Goal: Book appointment/travel/reservation

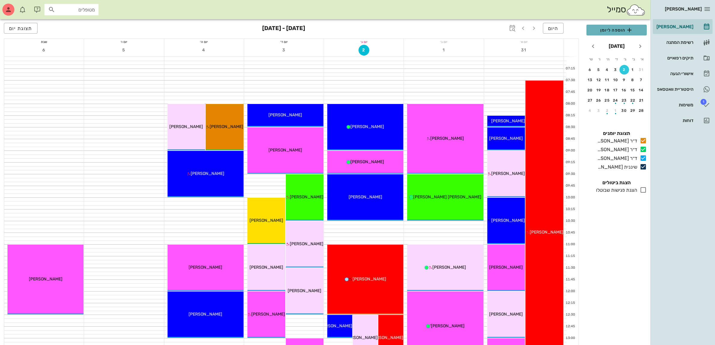
click at [615, 28] on span "הוספה ליומן" at bounding box center [616, 29] width 51 height 7
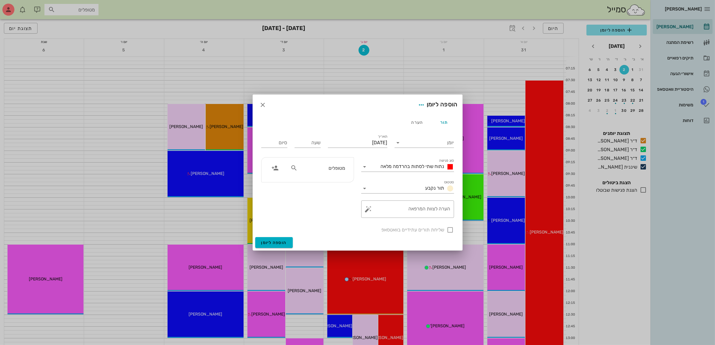
click at [437, 63] on div at bounding box center [357, 172] width 715 height 345
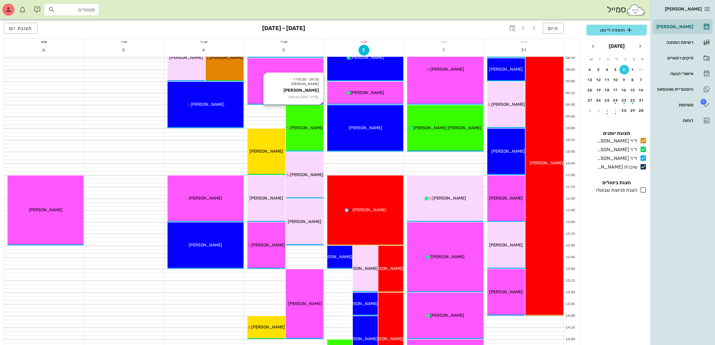
scroll to position [75, 0]
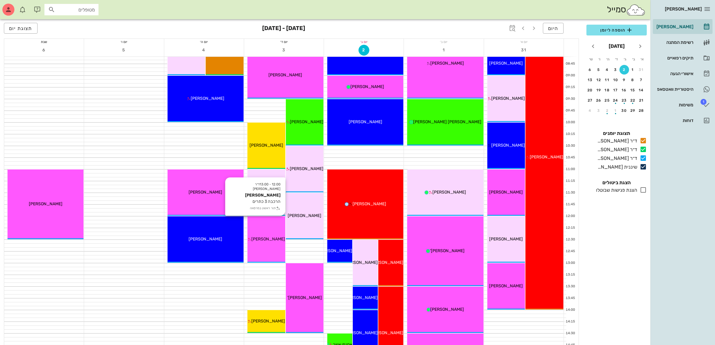
click at [267, 239] on span "[PERSON_NAME]" at bounding box center [268, 238] width 34 height 5
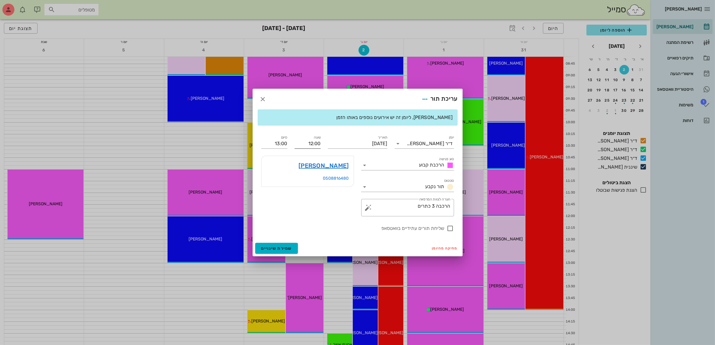
click at [318, 146] on input "12:00" at bounding box center [308, 144] width 26 height 10
click at [307, 189] on div "12:30" at bounding box center [307, 188] width 17 height 5
type input "12:30"
type input "13:30"
click at [273, 250] on span "שמירת שינויים" at bounding box center [276, 248] width 31 height 5
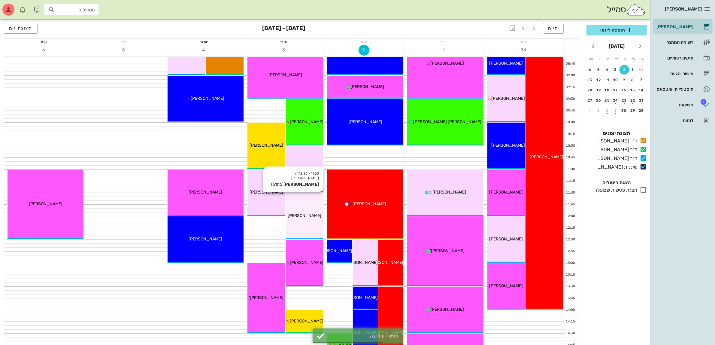
click at [314, 206] on div "11:30 - 12:30 ד״ר [PERSON_NAME] [PERSON_NAME] (בת 51 ) [PERSON_NAME]" at bounding box center [305, 216] width 38 height 46
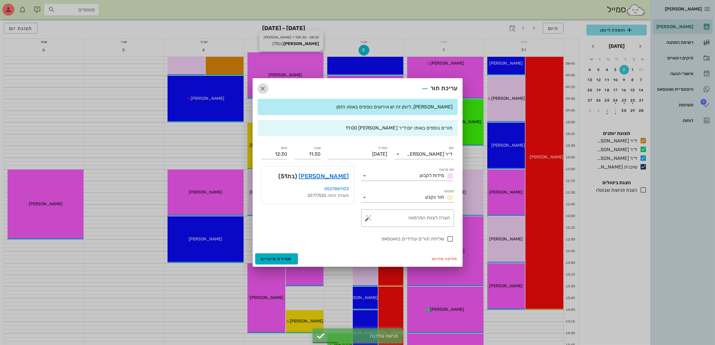
click at [263, 89] on icon "button" at bounding box center [262, 88] width 7 height 7
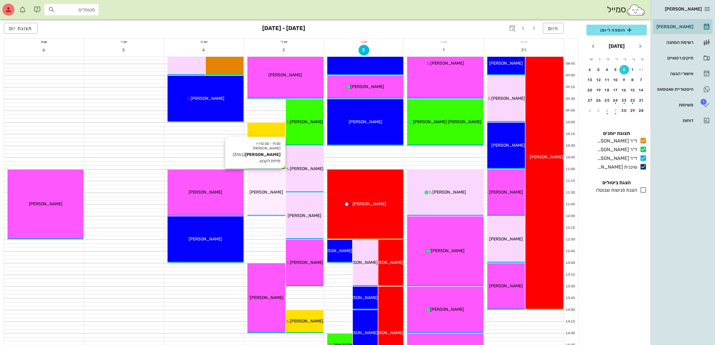
click at [278, 197] on div "11:00 - 12:00 ד״ר [PERSON_NAME] [PERSON_NAME] (בת 51 ) מידות לקבוע [PERSON_NAME]" at bounding box center [266, 192] width 38 height 46
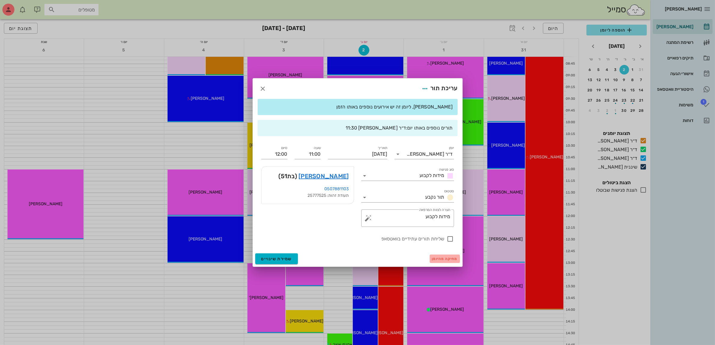
click at [440, 257] on span "מחיקה מהיומן" at bounding box center [445, 258] width 26 height 4
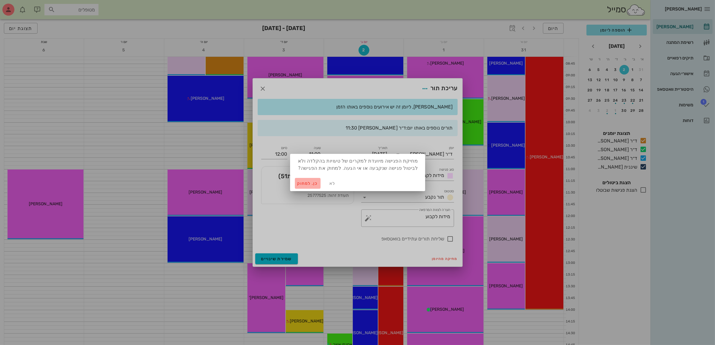
click at [301, 182] on span "כן. למחוק" at bounding box center [307, 183] width 21 height 5
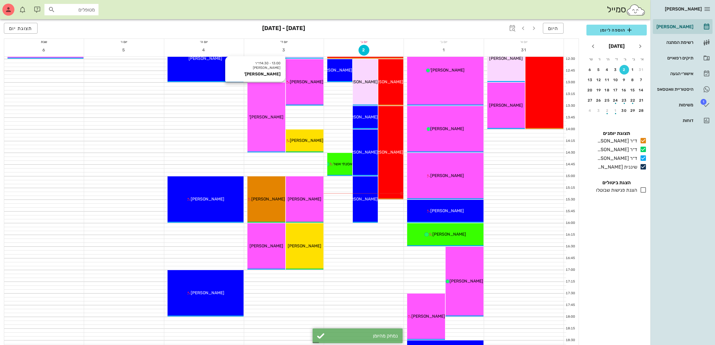
scroll to position [263, 0]
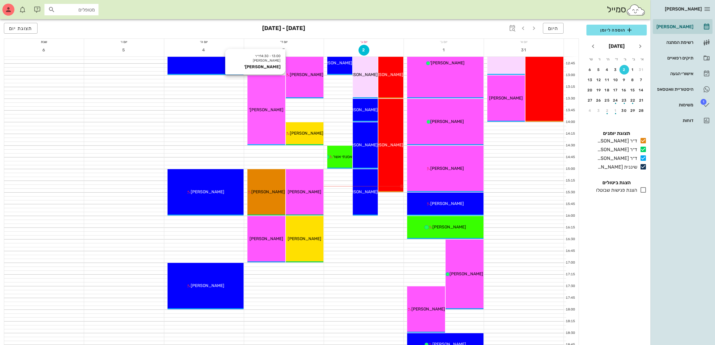
click at [279, 125] on div "13:00 - 14:30 ד״ר [PERSON_NAME] [PERSON_NAME]' [PERSON_NAME]'" at bounding box center [266, 110] width 38 height 70
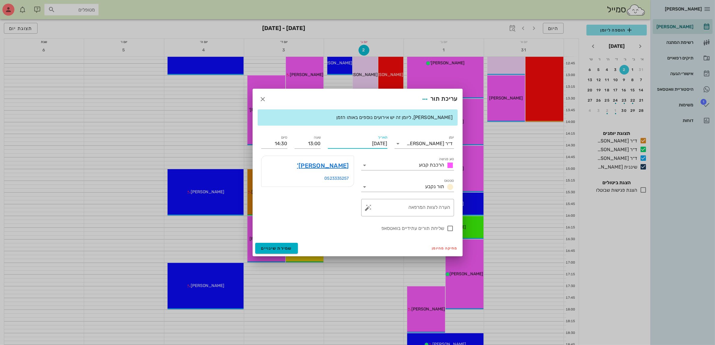
click at [380, 143] on input "[DATE]" at bounding box center [357, 144] width 59 height 10
click at [366, 178] on div "2" at bounding box center [367, 179] width 9 height 4
type input "[DATE]"
click at [314, 144] on input "13:00" at bounding box center [308, 144] width 26 height 10
drag, startPoint x: 296, startPoint y: 143, endPoint x: 561, endPoint y: 140, distance: 264.8
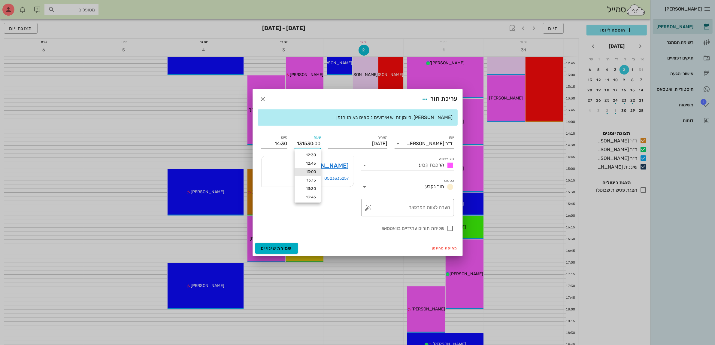
click at [561, 140] on div "[PERSON_NAME] רשימת המתנה תיקים רפואיים אישורי הגעה היסטוריית וואטסאפ 1 משימות …" at bounding box center [357, 93] width 715 height 712
type input "15:30"
type input "17:00"
click at [281, 146] on input "17:00" at bounding box center [274, 144] width 26 height 10
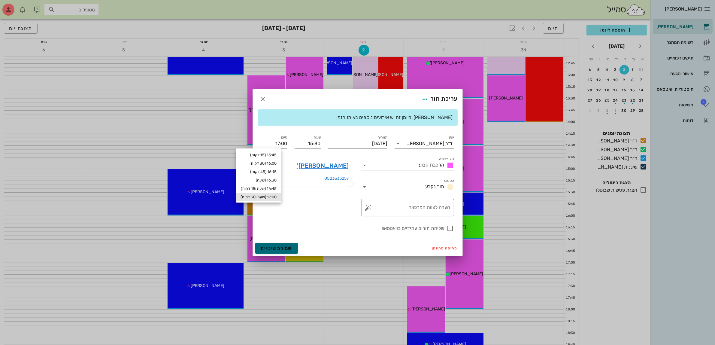
click at [282, 246] on span "שמירת שינויים" at bounding box center [276, 248] width 31 height 5
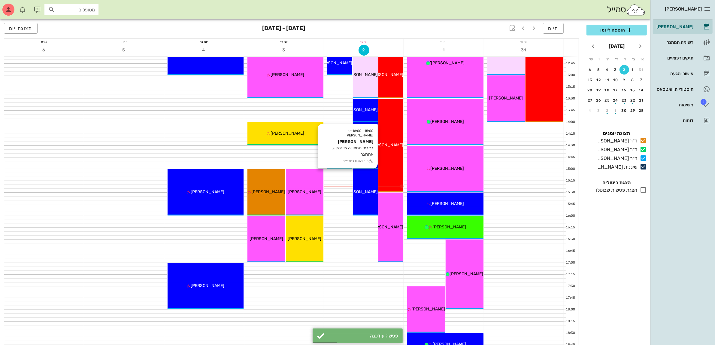
click at [365, 189] on div "[PERSON_NAME]" at bounding box center [365, 192] width 25 height 6
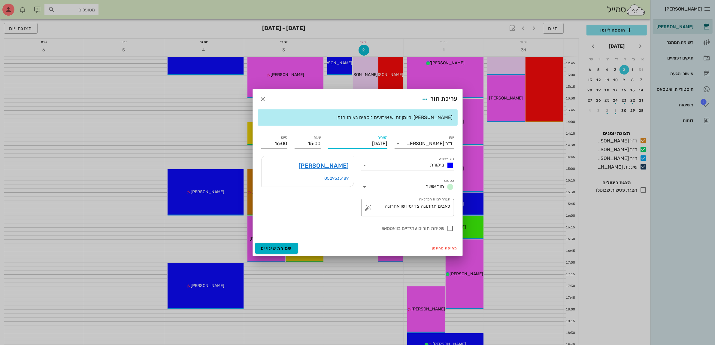
click at [374, 142] on input "[DATE]" at bounding box center [357, 144] width 59 height 10
click at [355, 179] on div "3" at bounding box center [356, 179] width 10 height 4
type input "[DATE]"
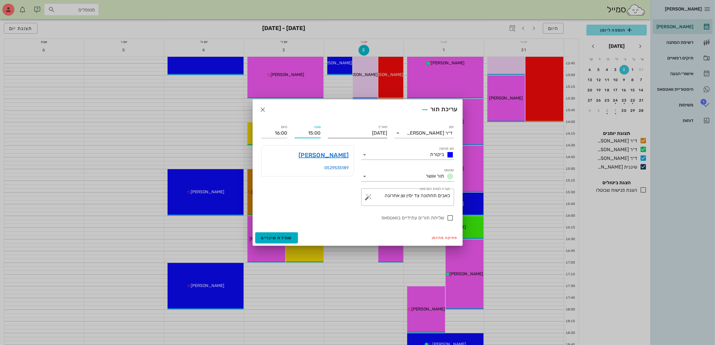
drag, startPoint x: 300, startPoint y: 134, endPoint x: 350, endPoint y: 133, distance: 50.8
click at [350, 132] on div "יומן ד״ר [PERSON_NAME] סוג פגישה ביקורת סטטוס תור אושר תאריך [DATE] שעה 15:00 ס…" at bounding box center [358, 172] width 200 height 105
type input "08:00"
type input "09:00"
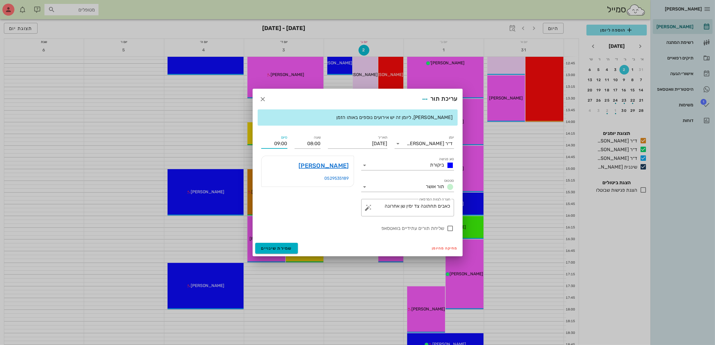
drag, startPoint x: 274, startPoint y: 131, endPoint x: 290, endPoint y: 129, distance: 16.0
click at [290, 129] on div "[PERSON_NAME], ליומן זה יש אירועים נוספים באותו הזמן יומן ד״ר [PERSON_NAME] סוג…" at bounding box center [358, 174] width 210 height 131
click at [279, 248] on span "שמירת שינויים" at bounding box center [276, 248] width 31 height 5
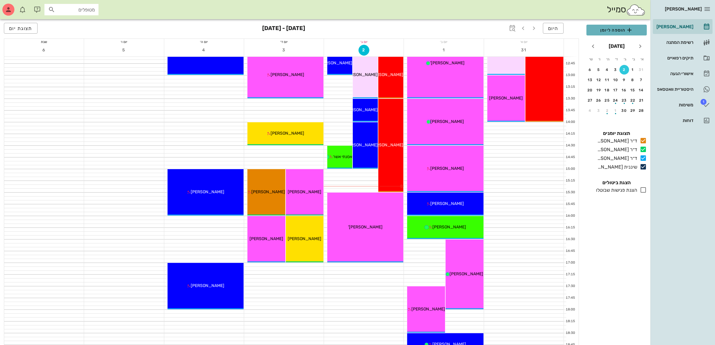
click at [608, 28] on span "הוספה ליומן" at bounding box center [616, 29] width 51 height 7
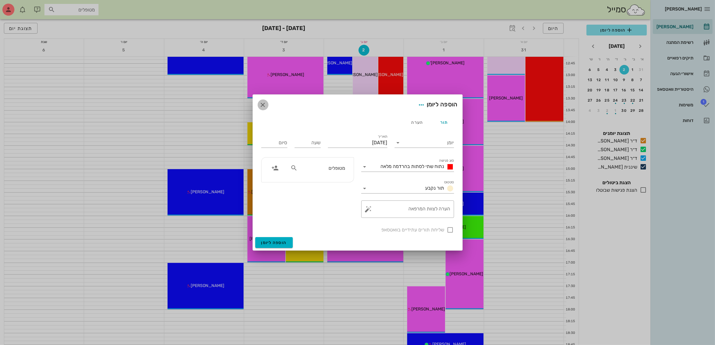
click at [261, 104] on icon "button" at bounding box center [262, 104] width 7 height 7
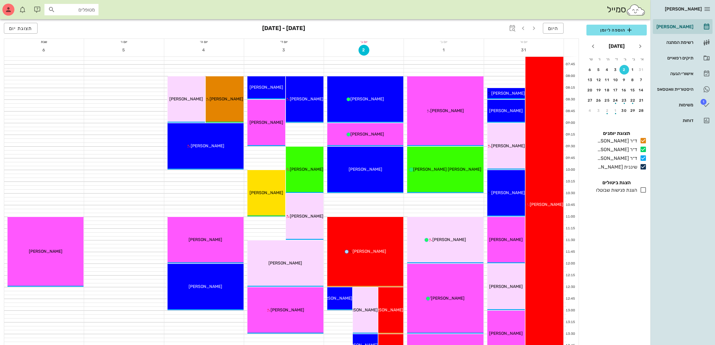
scroll to position [0, 0]
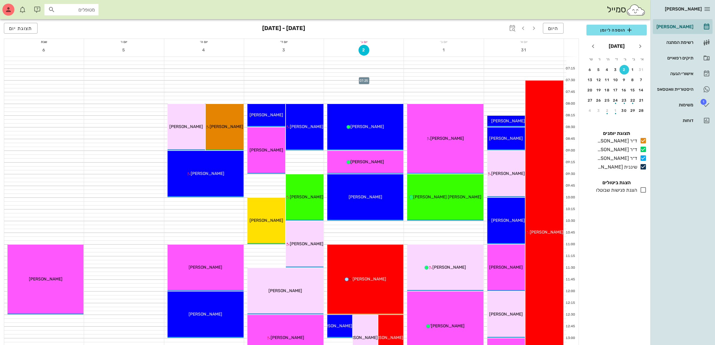
click at [400, 77] on div at bounding box center [364, 79] width 80 height 4
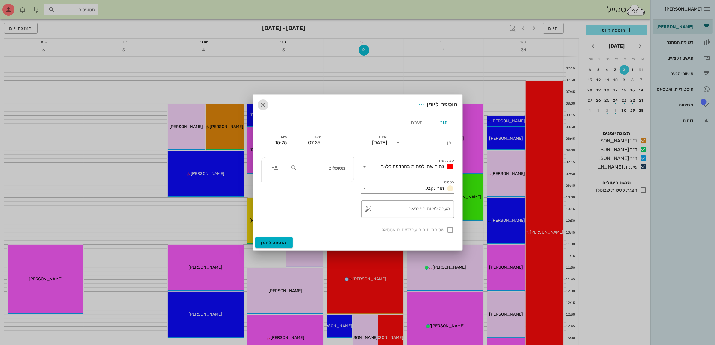
click at [263, 103] on icon "button" at bounding box center [262, 104] width 7 height 7
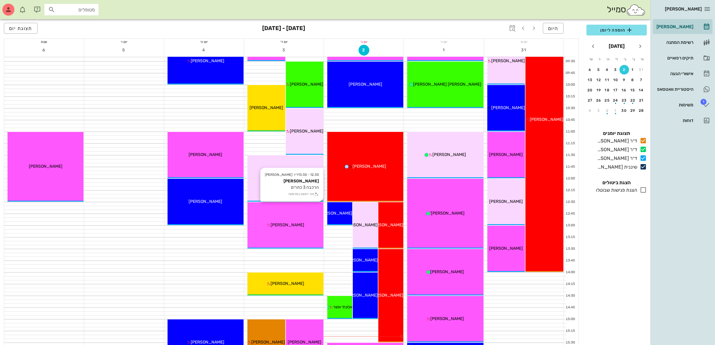
scroll to position [150, 0]
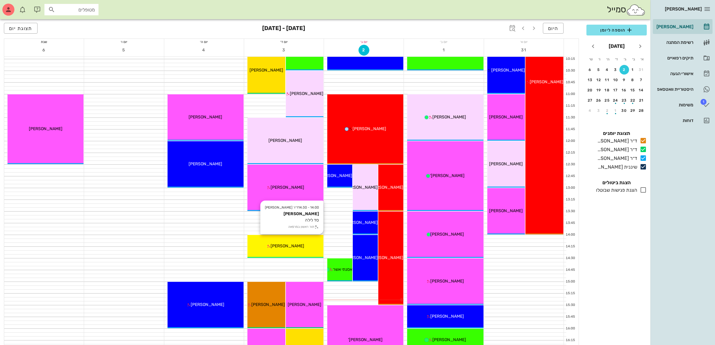
click at [304, 246] on div "[PERSON_NAME]" at bounding box center [285, 246] width 76 height 6
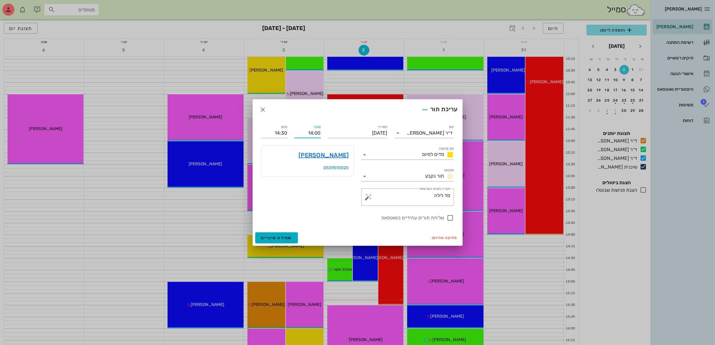
drag, startPoint x: 305, startPoint y: 133, endPoint x: 389, endPoint y: 133, distance: 83.5
click at [389, 133] on div "יומן ד״ר [PERSON_NAME] סוג פגישה סדים לסיום סטטוס תור נקבע תאריך [DATE] שעה 14:…" at bounding box center [358, 172] width 200 height 105
type input "13:30"
type input "14:00"
click at [275, 132] on input "14:00" at bounding box center [274, 133] width 26 height 10
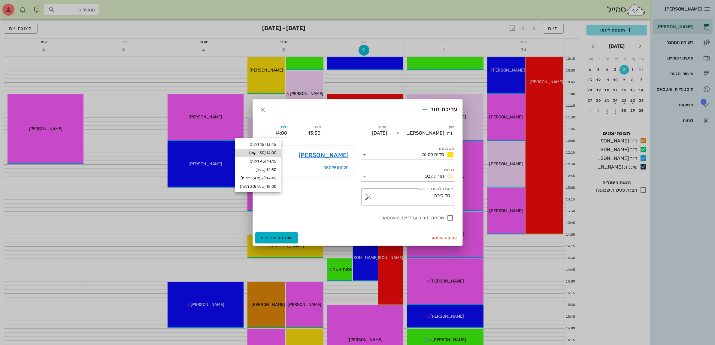
click at [276, 152] on div "14:00 (30 דקות)" at bounding box center [258, 152] width 36 height 5
type input "14:00"
click at [276, 239] on span "שמירת שינויים" at bounding box center [276, 237] width 31 height 5
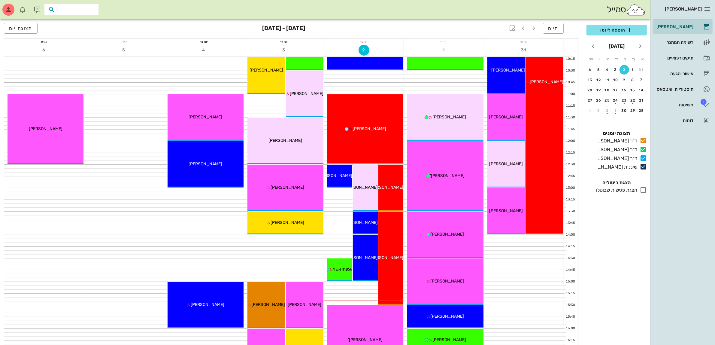
click at [68, 9] on input "text" at bounding box center [75, 10] width 38 height 8
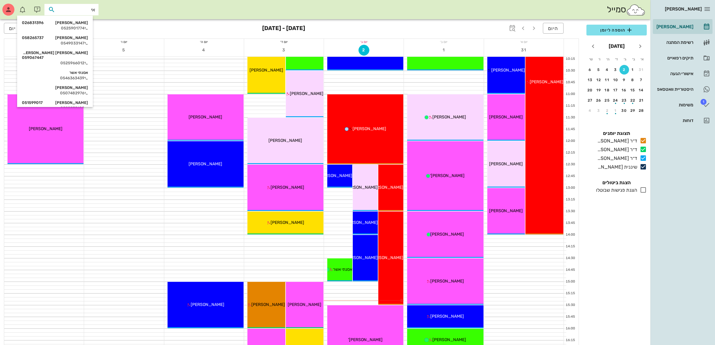
type input "אית"
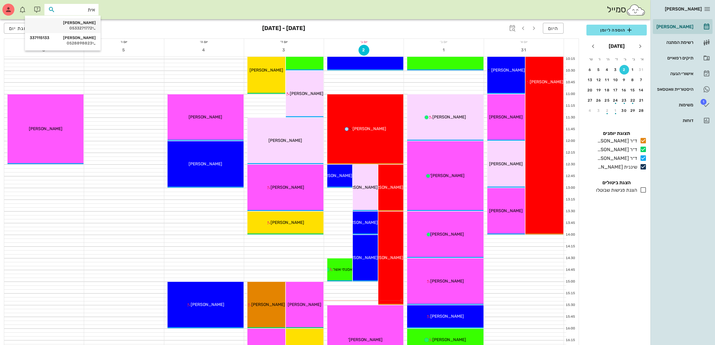
click at [72, 23] on div "[PERSON_NAME]" at bounding box center [63, 22] width 66 height 5
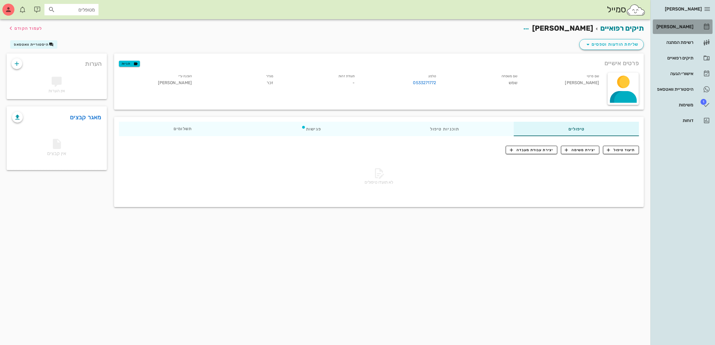
click at [684, 26] on div "[PERSON_NAME]" at bounding box center [674, 26] width 38 height 5
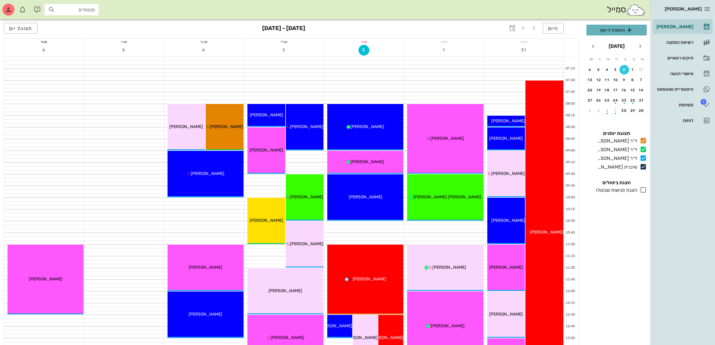
click at [607, 29] on span "הוספה ליומן" at bounding box center [616, 29] width 51 height 7
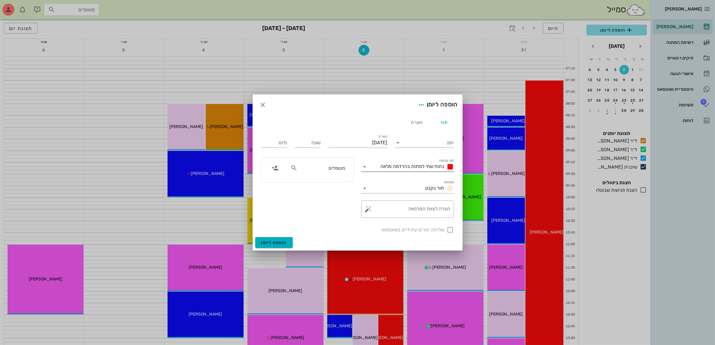
click at [428, 168] on span "נתוח שתי לסתות בהרדמה מלאה" at bounding box center [413, 166] width 64 height 6
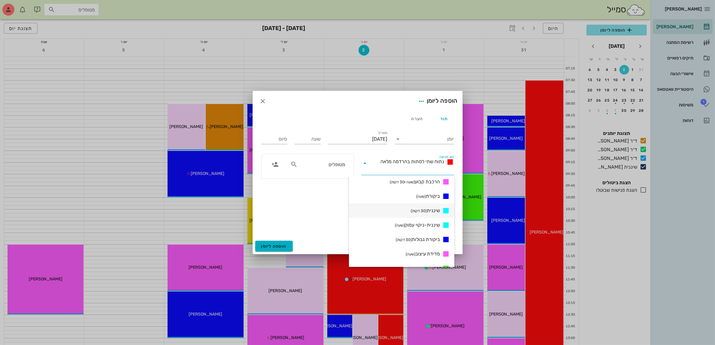
scroll to position [300, 0]
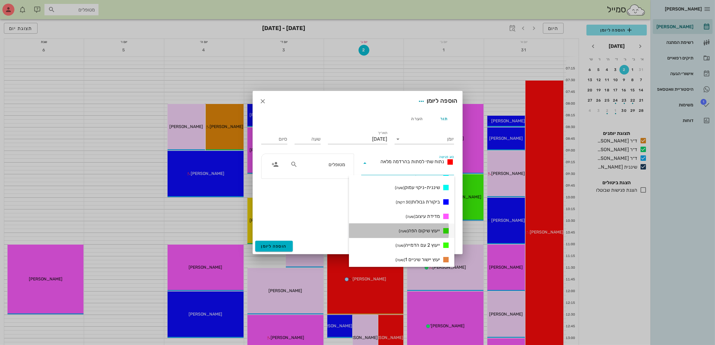
click at [431, 228] on span "ייעוץ שיקום הפה (שעה)" at bounding box center [419, 230] width 41 height 7
type input "01:00"
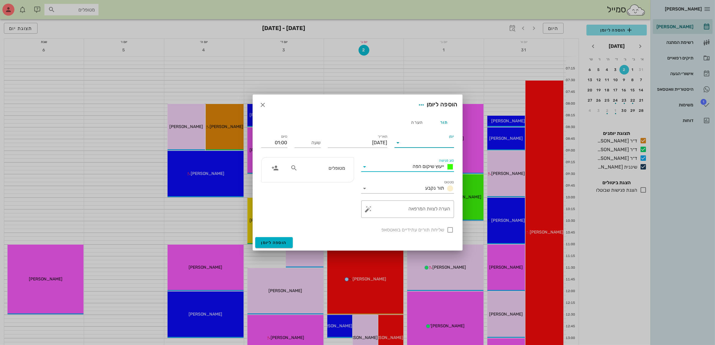
click at [433, 142] on input "יומן" at bounding box center [428, 143] width 51 height 10
click at [417, 174] on div "ד״ר [PERSON_NAME]" at bounding box center [425, 176] width 53 height 6
click at [348, 142] on input "[DATE]" at bounding box center [357, 143] width 59 height 10
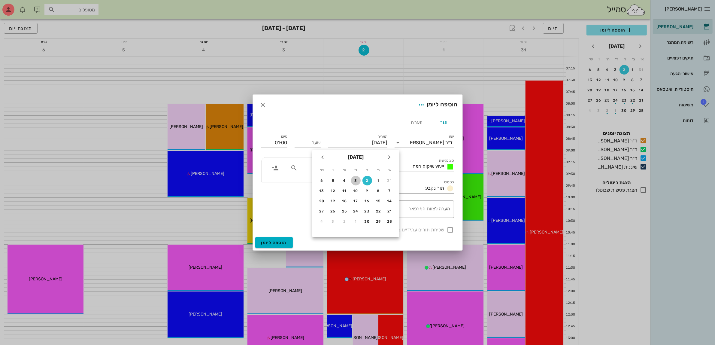
click at [354, 180] on div "3" at bounding box center [356, 180] width 10 height 4
type input "[DATE]"
click at [315, 142] on input "שעה" at bounding box center [308, 143] width 26 height 10
type input "13:30"
type input "14:30"
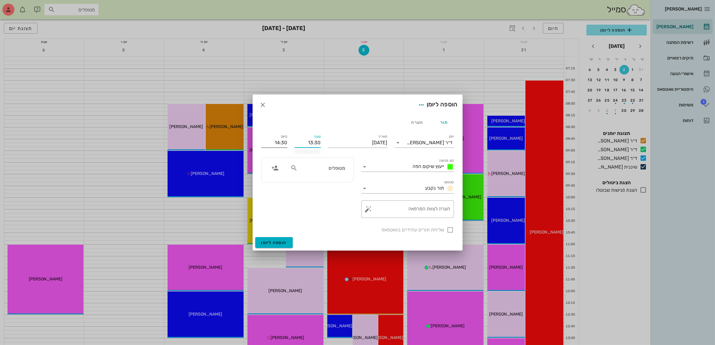
click at [264, 138] on input "14:30" at bounding box center [274, 143] width 26 height 10
click at [329, 166] on input "מטופלים" at bounding box center [322, 168] width 46 height 8
type input "אית"
click at [333, 180] on div "[PERSON_NAME]" at bounding box center [313, 181] width 66 height 5
click at [275, 241] on span "הוספה ליומן" at bounding box center [274, 242] width 26 height 5
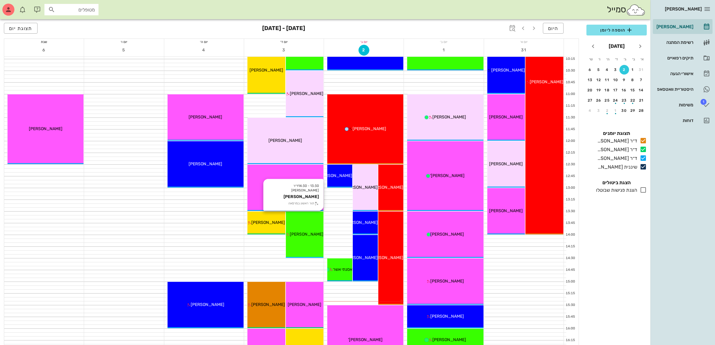
scroll to position [188, 0]
